Goal: Navigation & Orientation: Understand site structure

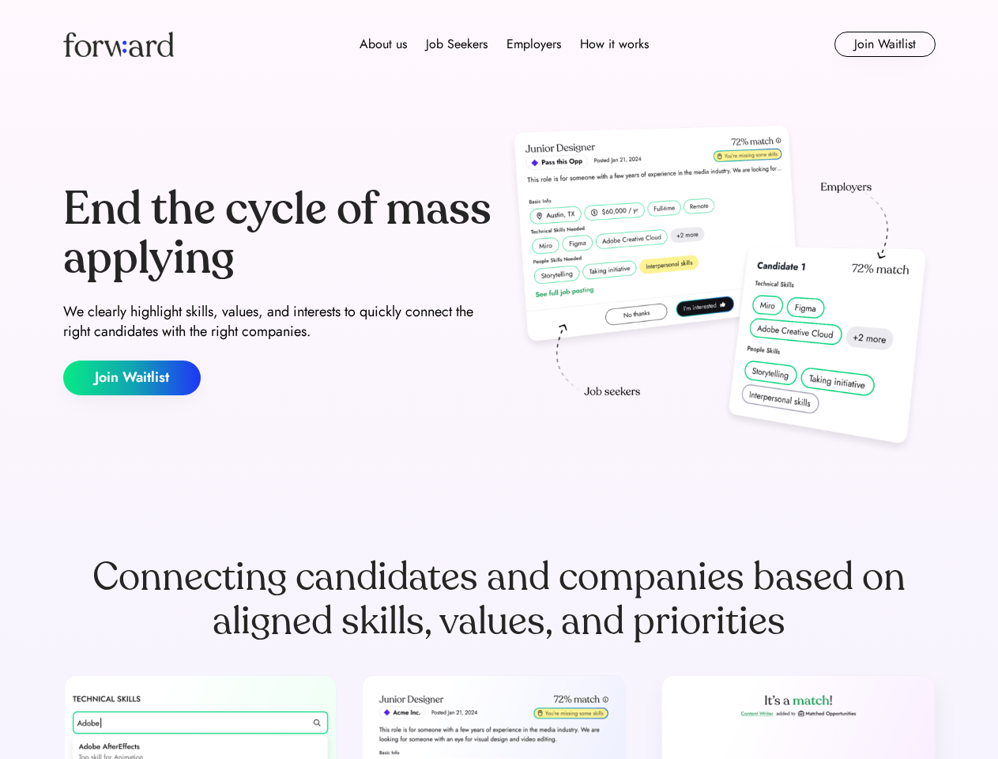
click at [499, 379] on div "End the cycle of mass applying We clearly highlight skills, values, and interes…" at bounding box center [499, 290] width 872 height 340
click at [499, 44] on div "About us Job Seekers Employers How it works" at bounding box center [504, 44] width 623 height 19
click at [119, 44] on img at bounding box center [118, 44] width 111 height 25
click at [504, 44] on div "About us Job Seekers Employers How it works" at bounding box center [504, 44] width 623 height 19
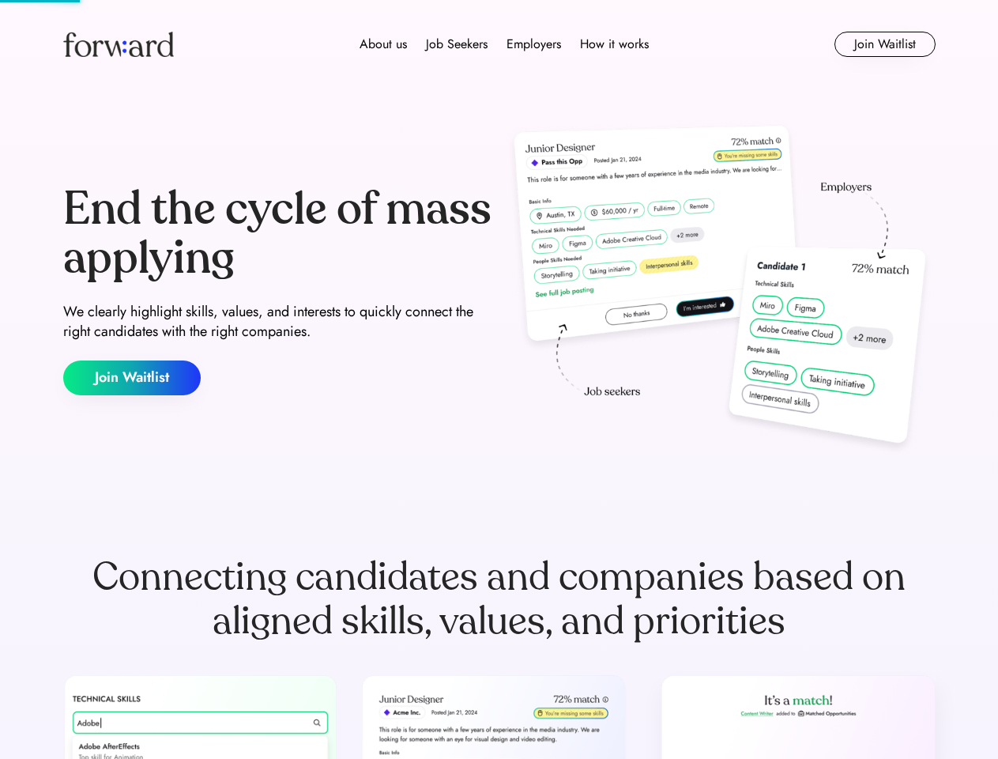
click at [383, 44] on div "About us" at bounding box center [383, 44] width 47 height 19
click at [457, 44] on div "Job Seekers" at bounding box center [457, 44] width 62 height 19
click at [533, 44] on div "Employers" at bounding box center [533, 44] width 55 height 19
click at [613, 44] on div "How it works" at bounding box center [614, 44] width 69 height 19
click at [884, 44] on button "Join Waitlist" at bounding box center [884, 44] width 101 height 25
